Goal: Find contact information: Obtain details needed to contact an individual or organization

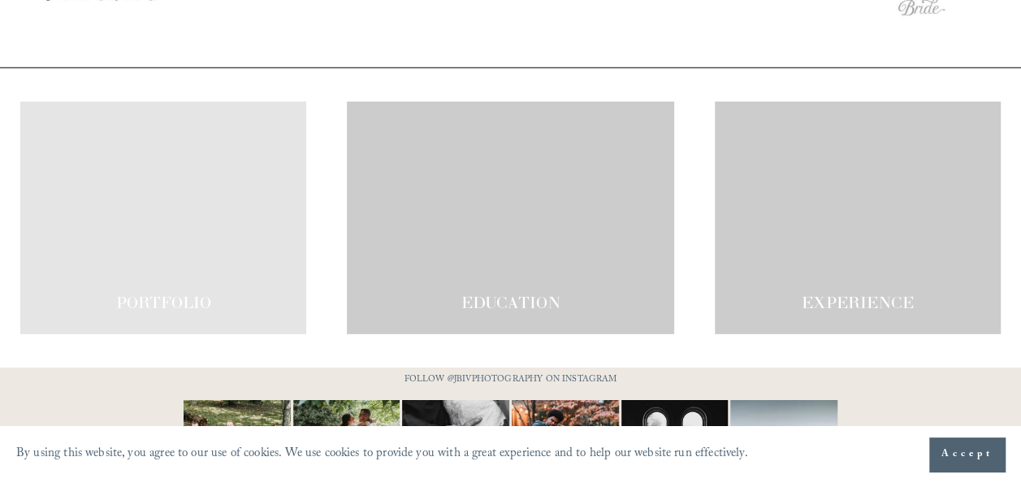
scroll to position [2636, 0]
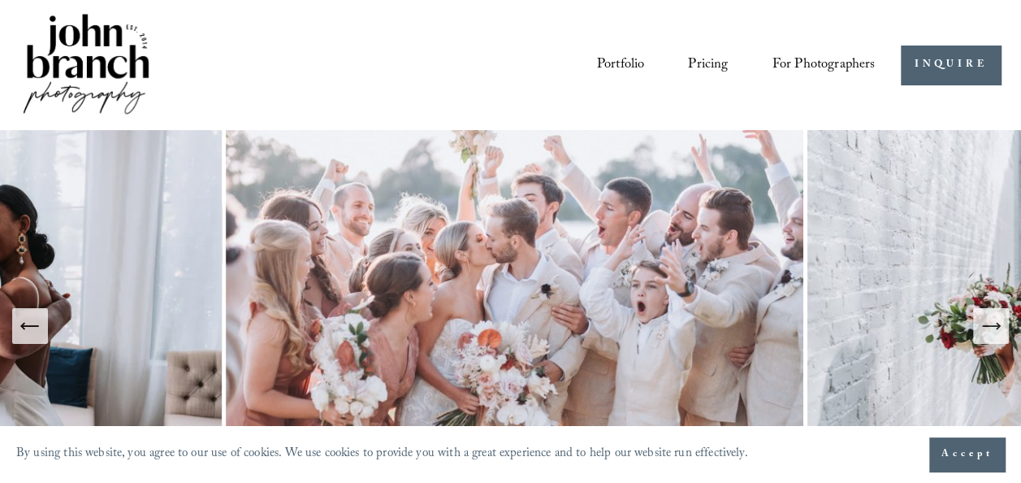
click at [708, 63] on link "Pricing" at bounding box center [708, 64] width 40 height 29
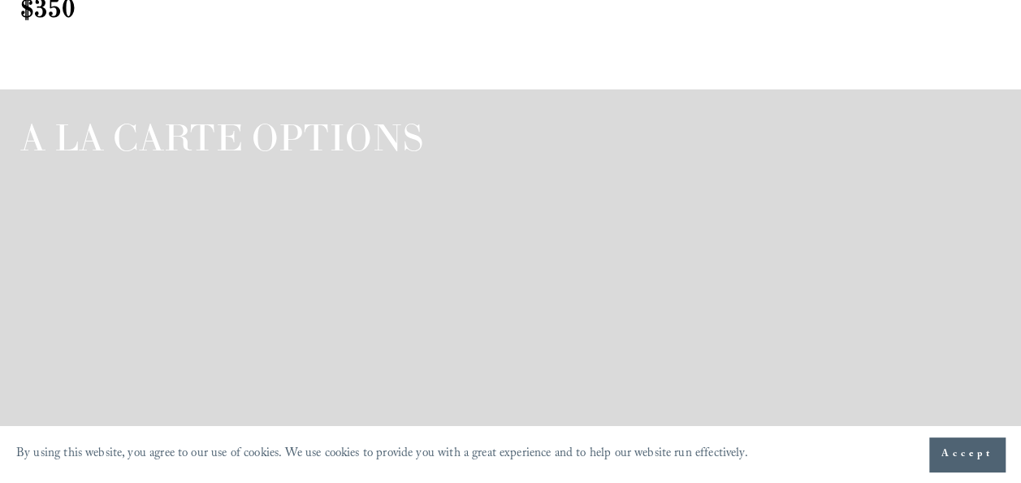
scroll to position [2723, 0]
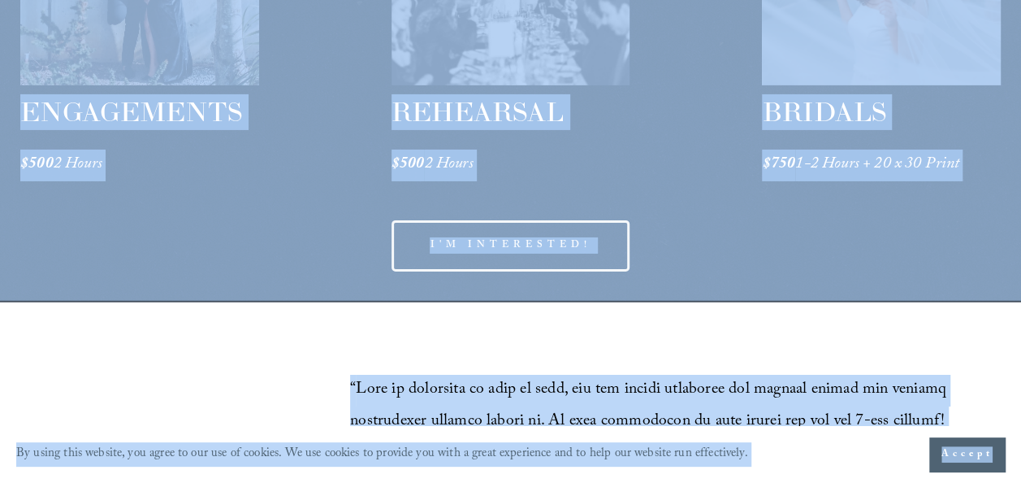
click at [600, 267] on link "I'M INTERESTED!" at bounding box center [511, 245] width 238 height 51
